Goal: Information Seeking & Learning: Learn about a topic

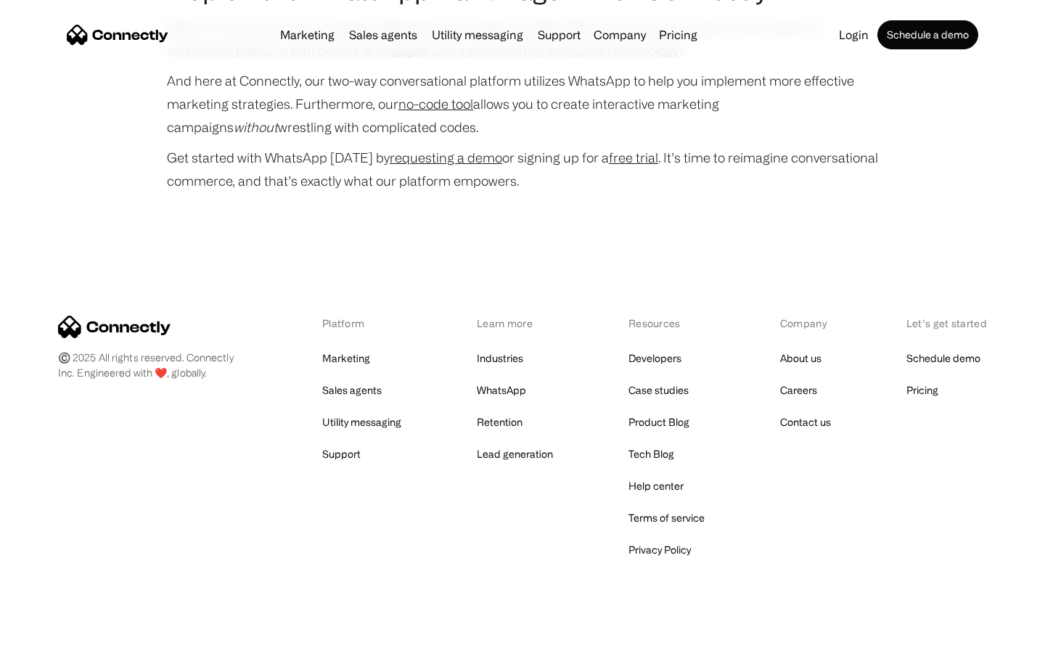
scroll to position [6973, 0]
